Goal: Information Seeking & Learning: Check status

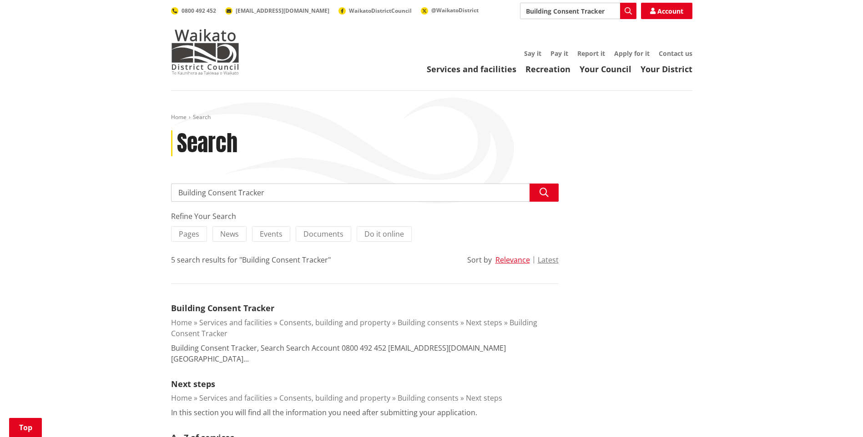
scroll to position [136, 0]
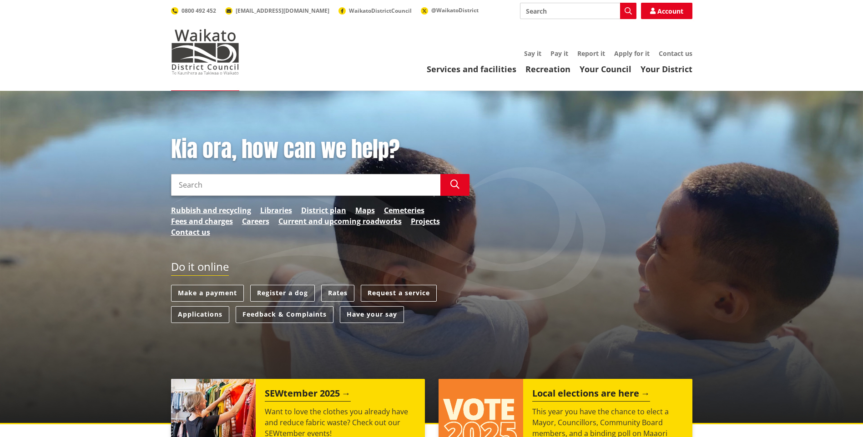
click at [300, 182] on input "Search" at bounding box center [305, 185] width 269 height 22
click at [459, 185] on button "Search" at bounding box center [454, 185] width 29 height 22
click at [346, 185] on input "building consent track" at bounding box center [305, 185] width 269 height 22
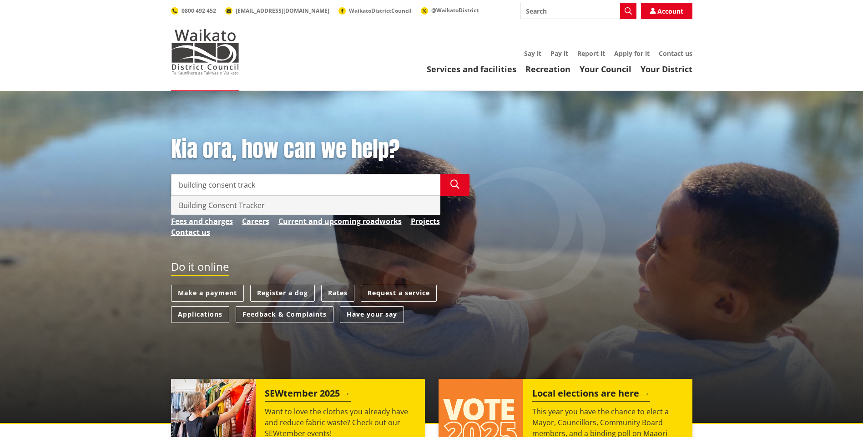
click at [358, 201] on div "Building Consent Tracker" at bounding box center [305, 205] width 268 height 18
type input "Building Consent Tracker"
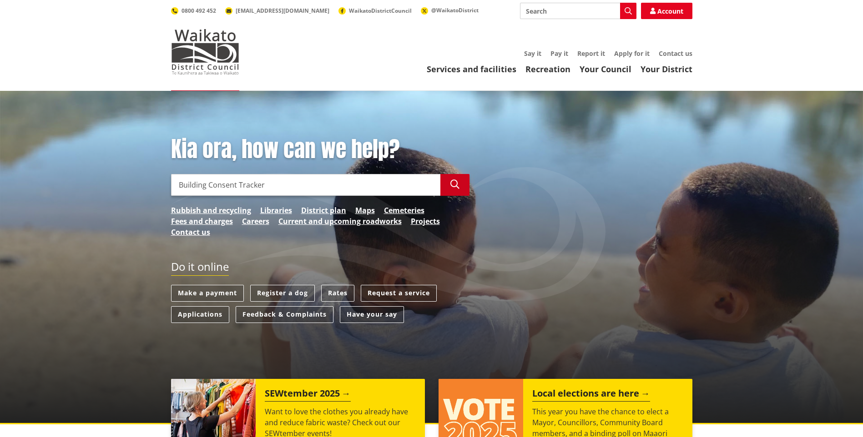
click at [454, 184] on icon "button" at bounding box center [454, 184] width 9 height 9
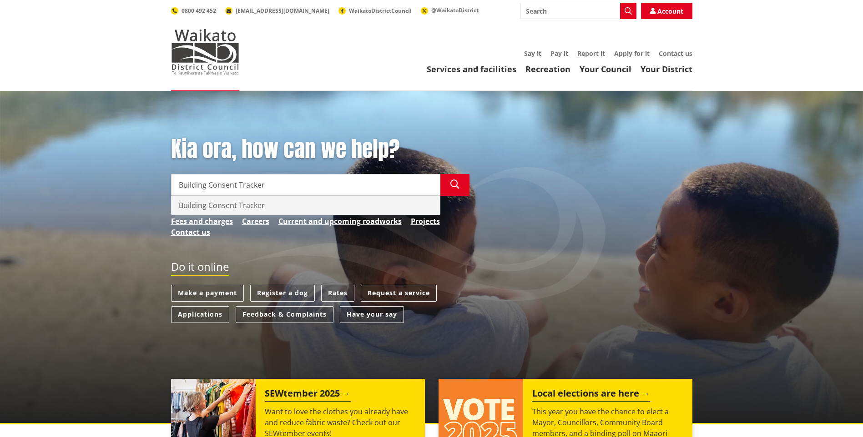
click at [313, 204] on div "Building Consent Tracker" at bounding box center [305, 205] width 268 height 18
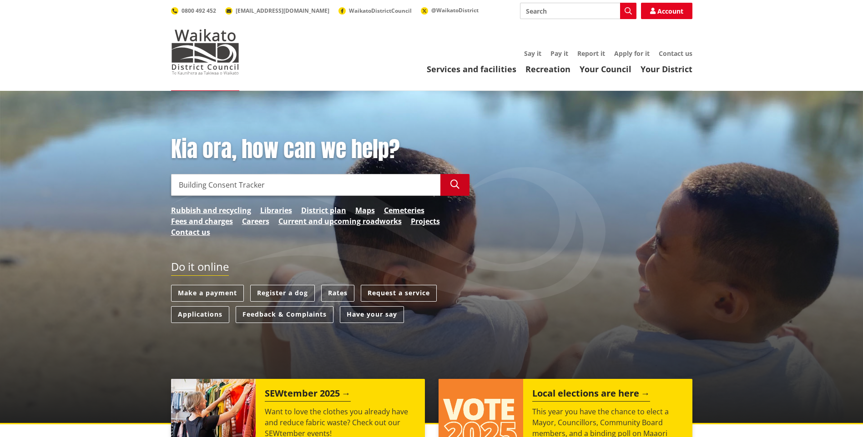
click at [453, 183] on icon "button" at bounding box center [454, 184] width 9 height 9
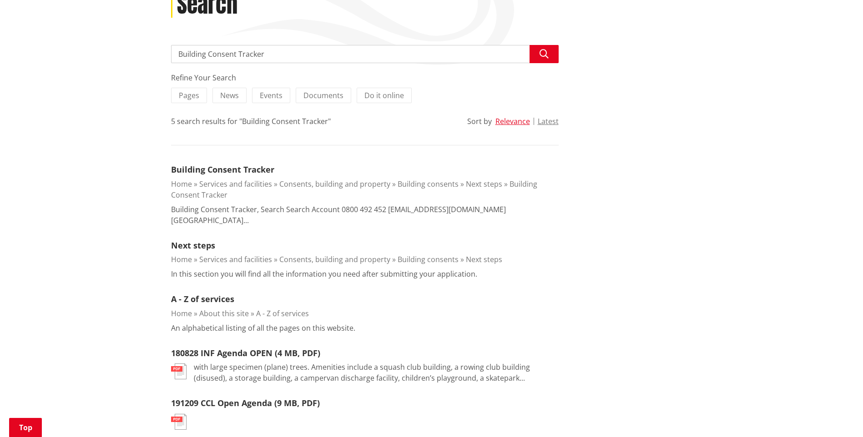
scroll to position [136, 0]
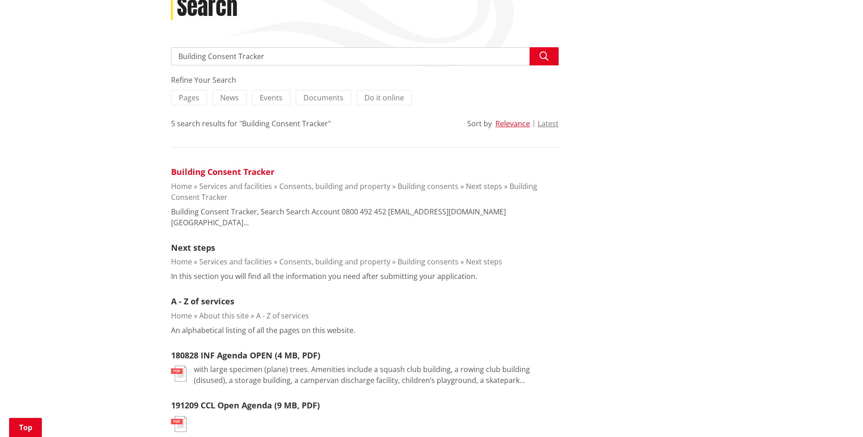
click at [253, 173] on link "Building Consent Tracker" at bounding box center [222, 171] width 103 height 11
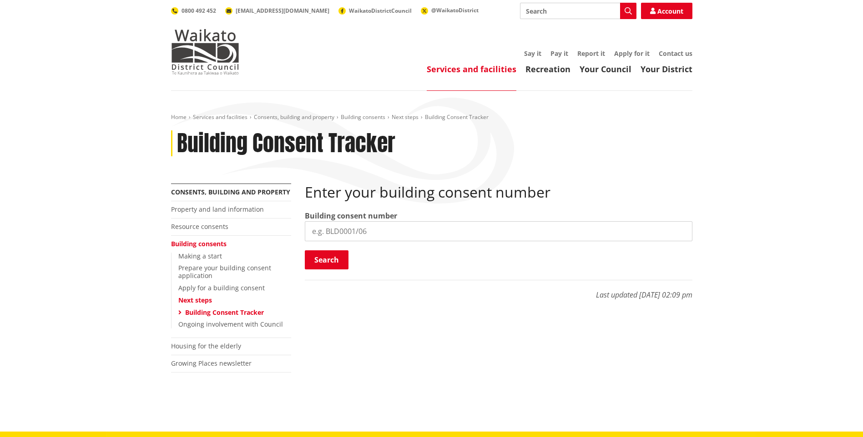
click at [442, 234] on input "search" at bounding box center [498, 231] width 387 height 20
paste input "BLD1222 25"
click at [345, 231] on input "BLD1222 25" at bounding box center [498, 231] width 387 height 20
type input "BLD1222/25"
click at [323, 257] on button "Search" at bounding box center [327, 260] width 44 height 19
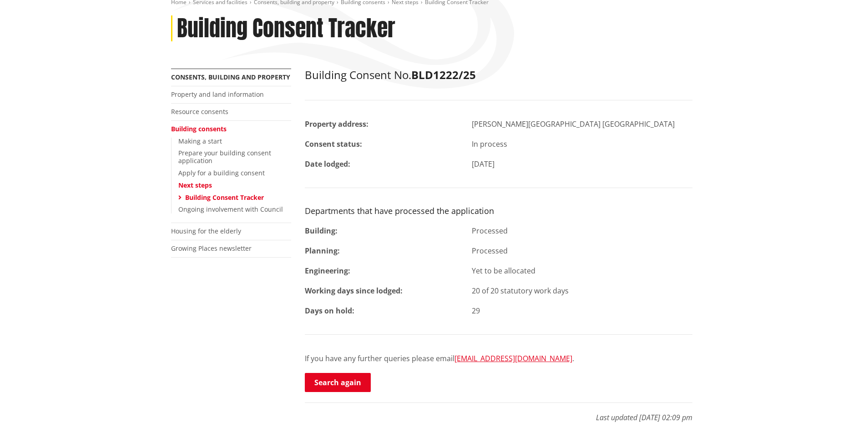
scroll to position [136, 0]
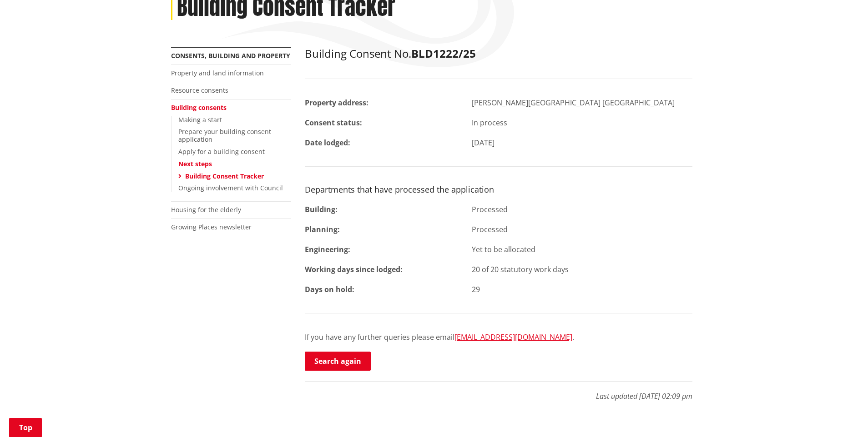
click at [603, 208] on div "Processed" at bounding box center [582, 209] width 234 height 11
drag, startPoint x: 715, startPoint y: 95, endPoint x: 707, endPoint y: 89, distance: 10.7
click at [715, 95] on div "Home Services and facilities Consents, building and property Building consents …" at bounding box center [431, 201] width 863 height 493
